Goal: Information Seeking & Learning: Find specific fact

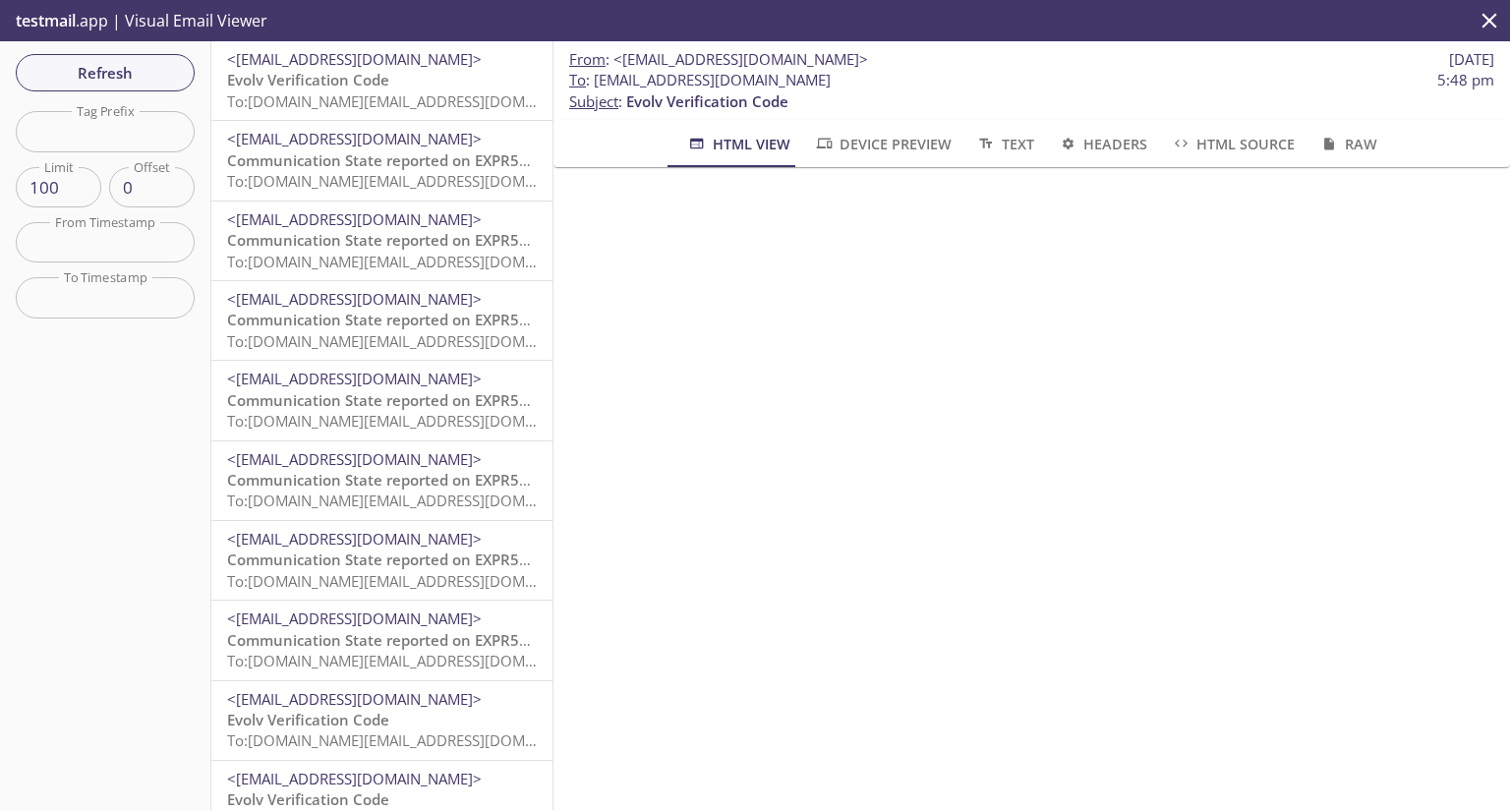
click at [299, 57] on span "<[EMAIL_ADDRESS][DOMAIN_NAME]>" at bounding box center [354, 59] width 255 height 20
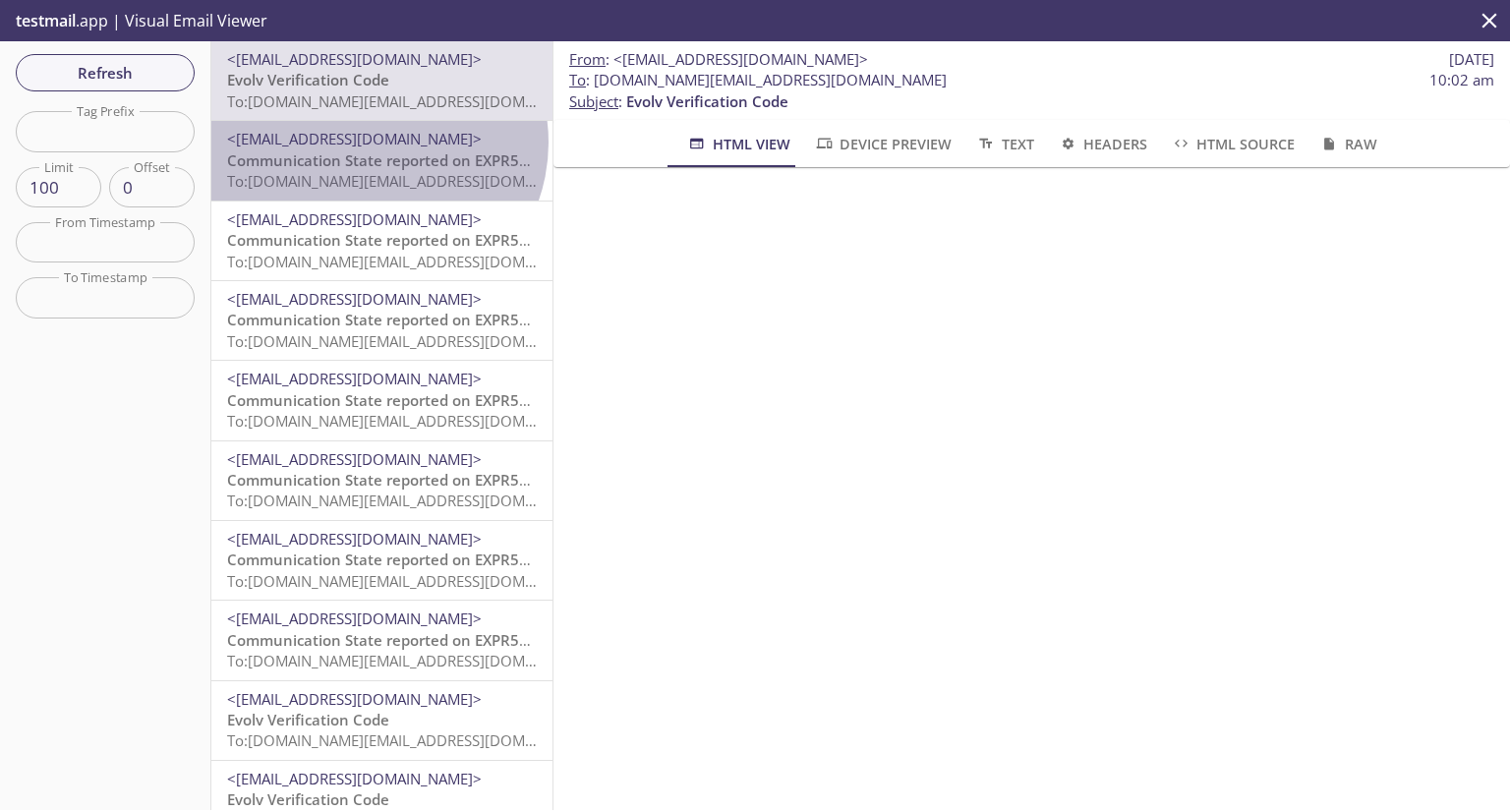
click at [374, 143] on span "<[EMAIL_ADDRESS][DOMAIN_NAME]>" at bounding box center [354, 139] width 255 height 20
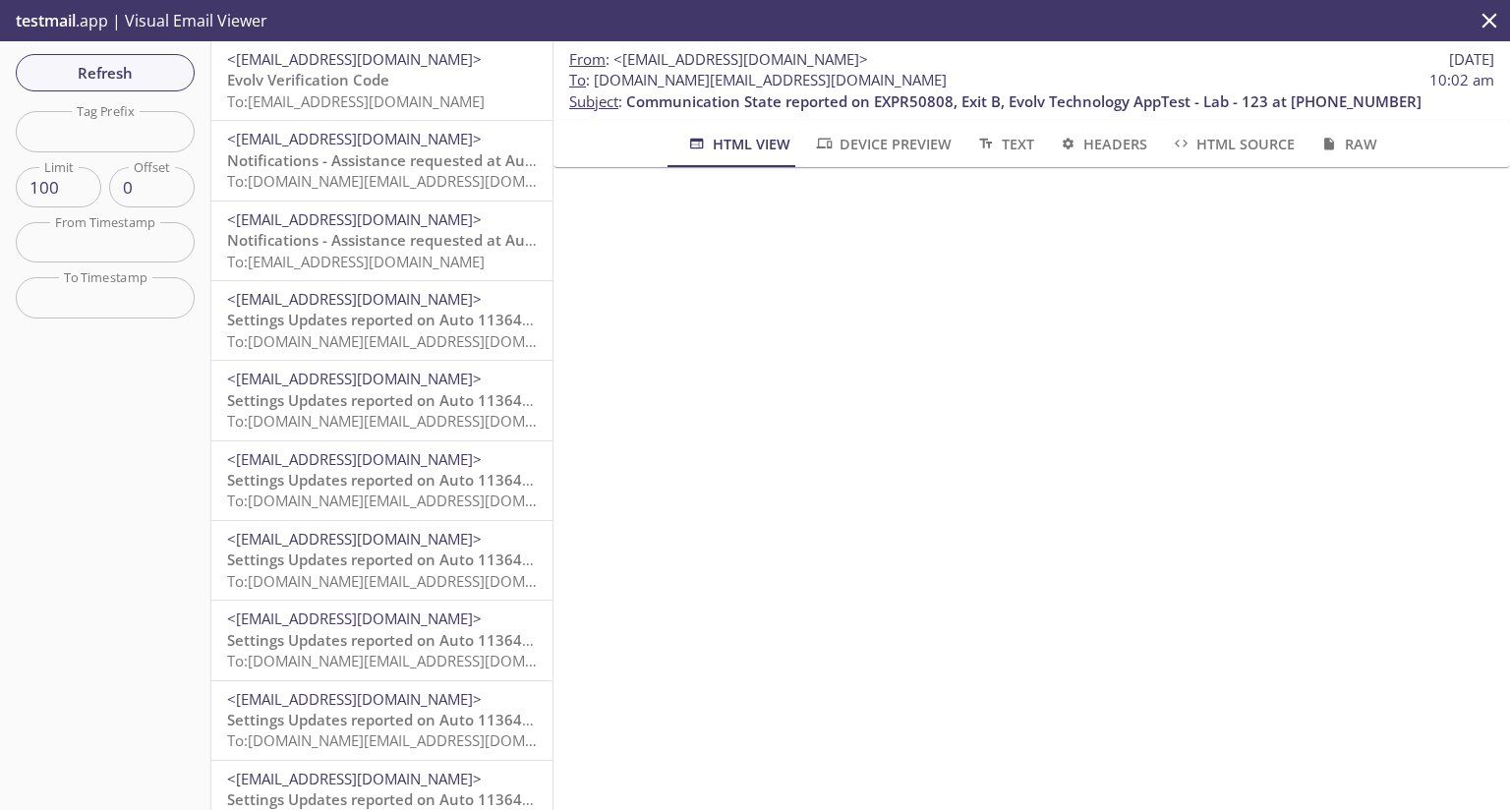
click at [295, 87] on span "Evolv Verification Code" at bounding box center [308, 80] width 162 height 20
